Goal: Information Seeking & Learning: Learn about a topic

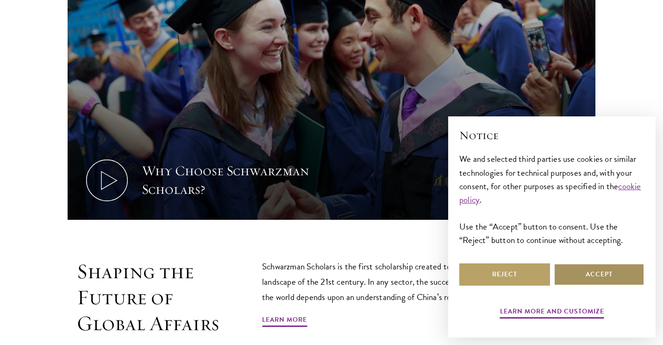
click at [601, 278] on button "Accept" at bounding box center [599, 274] width 91 height 22
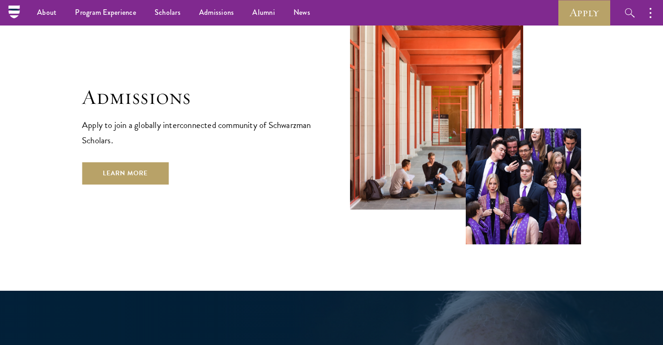
scroll to position [1492, 0]
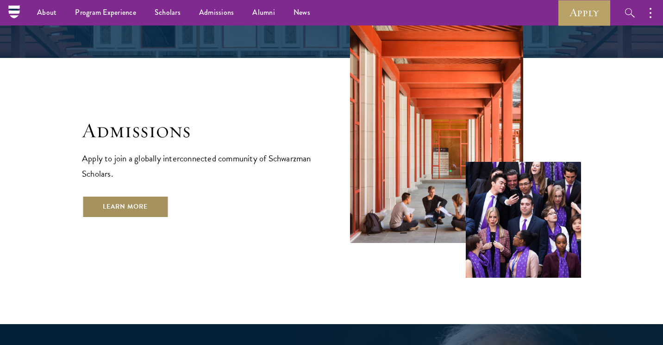
click at [153, 195] on link "Learn More" at bounding box center [125, 206] width 87 height 22
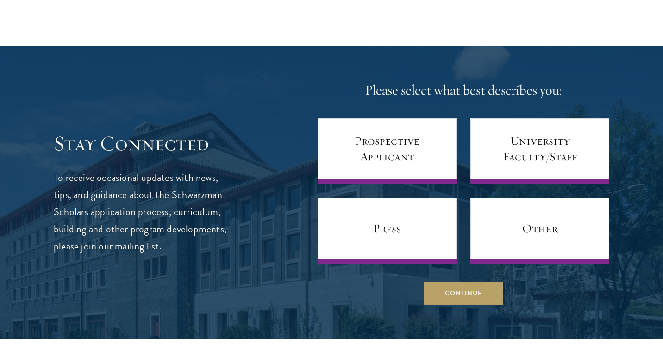
scroll to position [3873, 0]
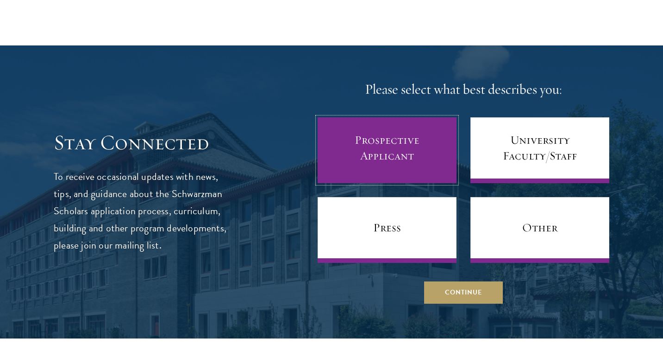
click at [376, 138] on link "Prospective Applicant" at bounding box center [387, 150] width 139 height 66
